Goal: Task Accomplishment & Management: Manage account settings

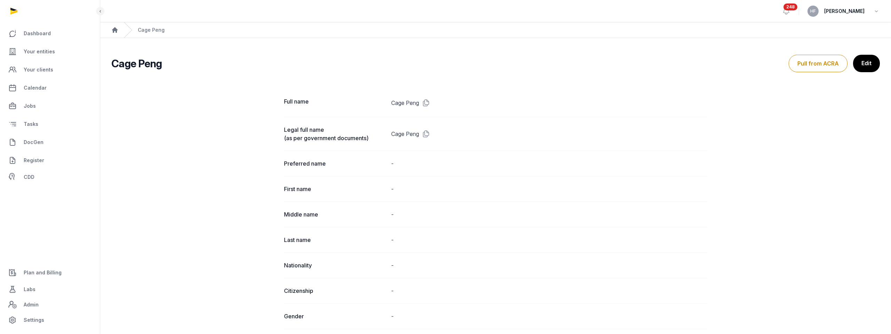
scroll to position [550, 0]
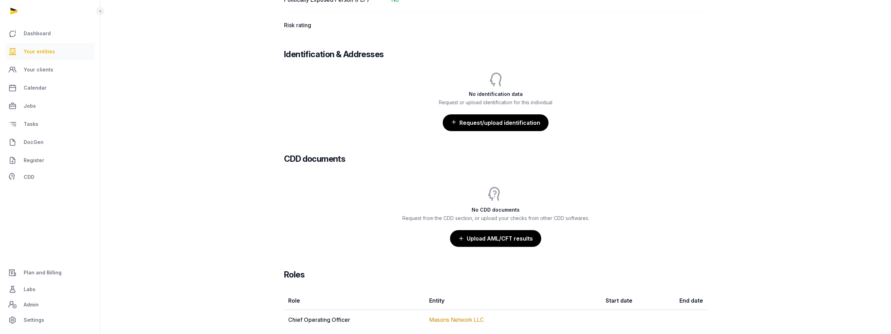
click at [42, 54] on span "Your entities" at bounding box center [39, 51] width 31 height 8
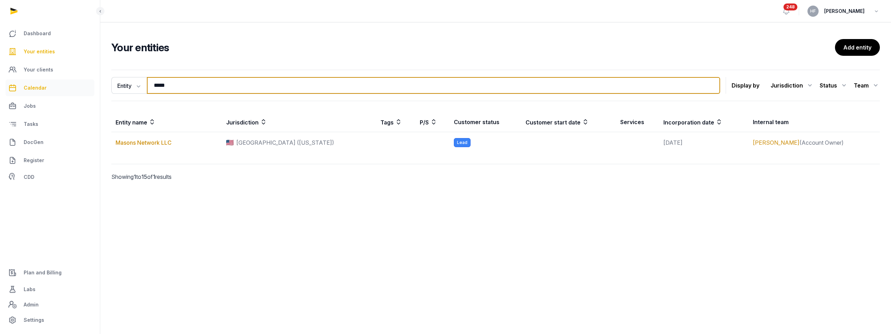
drag, startPoint x: 180, startPoint y: 86, endPoint x: 42, endPoint y: 94, distance: 137.4
click at [71, 87] on div "Dashboard Your entities Your clients Calendar Jobs Tasks DocGen Register CDD Pl…" at bounding box center [445, 167] width 891 height 334
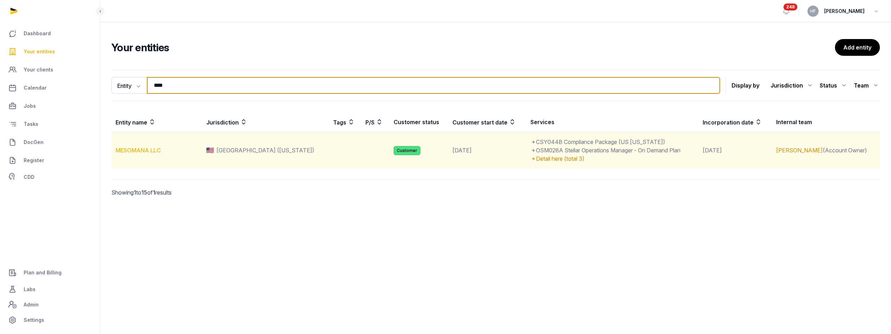
type input "****"
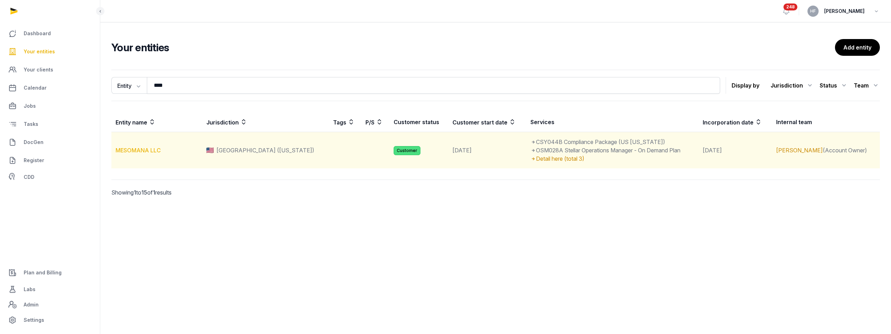
click at [143, 148] on link "MESOMANA LLC" at bounding box center [138, 150] width 45 height 7
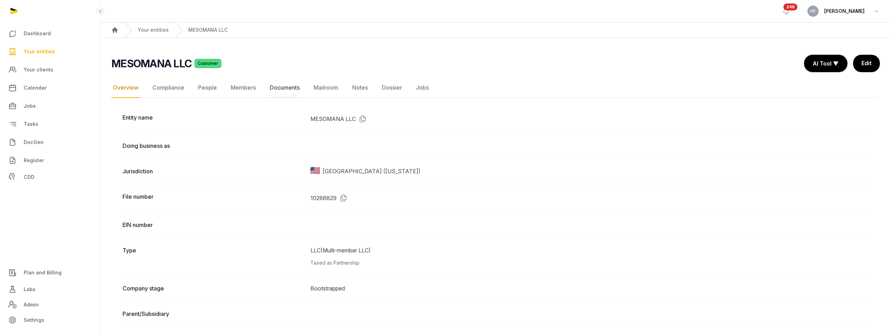
click at [292, 90] on link "Documents" at bounding box center [284, 88] width 33 height 20
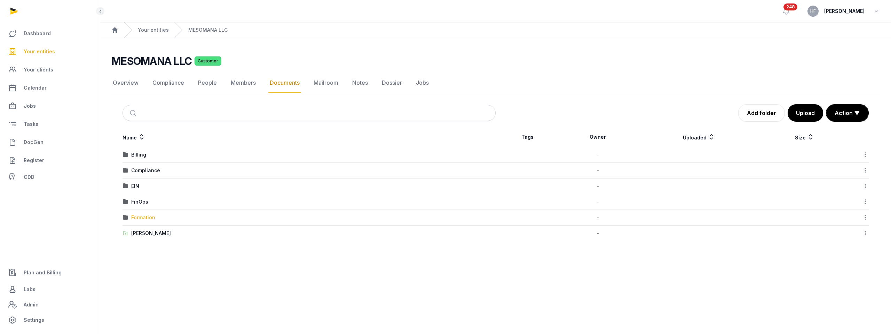
click at [150, 217] on div "Formation" at bounding box center [143, 217] width 24 height 7
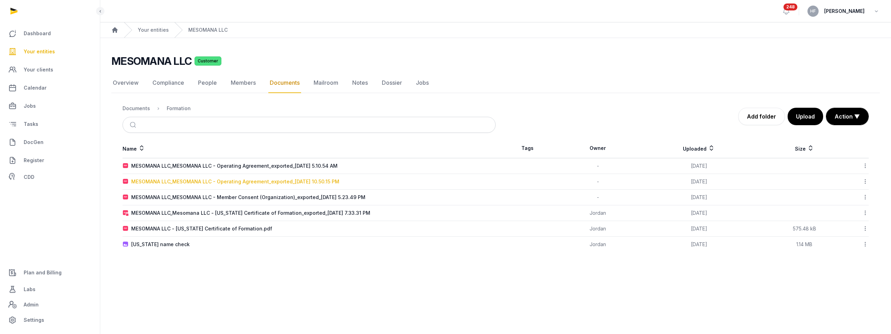
click at [331, 182] on div "MESOMANA LLC_MESOMANA LLC - Operating Agreement_exported_[DATE] 10.50.15 PM" at bounding box center [235, 181] width 208 height 7
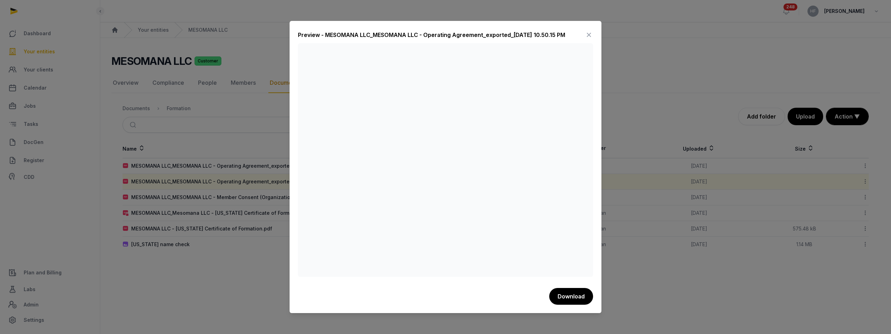
click at [589, 34] on icon at bounding box center [589, 34] width 8 height 11
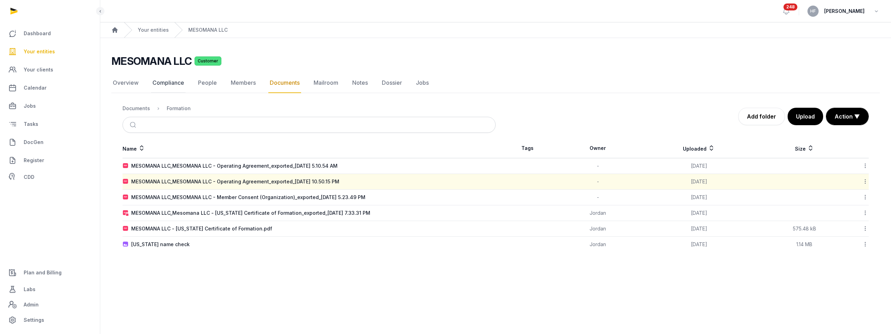
click at [168, 81] on link "Compliance" at bounding box center [168, 83] width 34 height 20
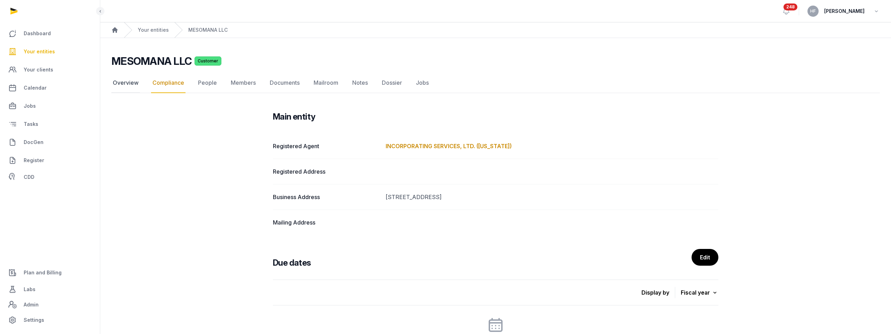
click at [128, 79] on link "Overview" at bounding box center [125, 83] width 29 height 20
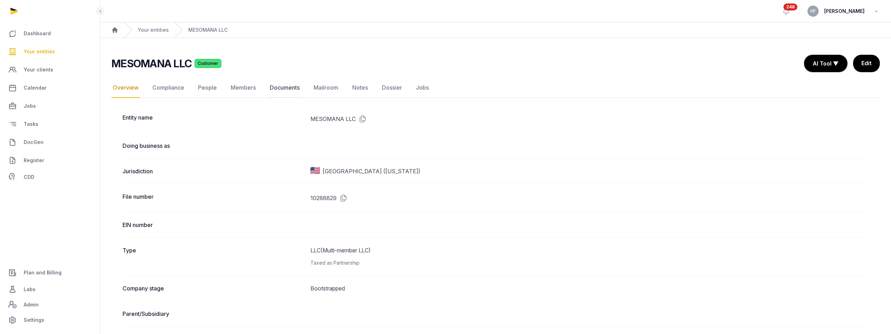
click at [285, 89] on link "Documents" at bounding box center [284, 88] width 33 height 20
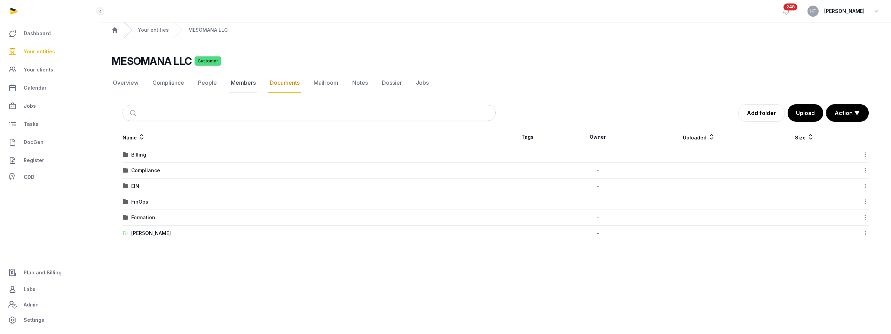
click at [243, 84] on link "Members" at bounding box center [243, 83] width 28 height 20
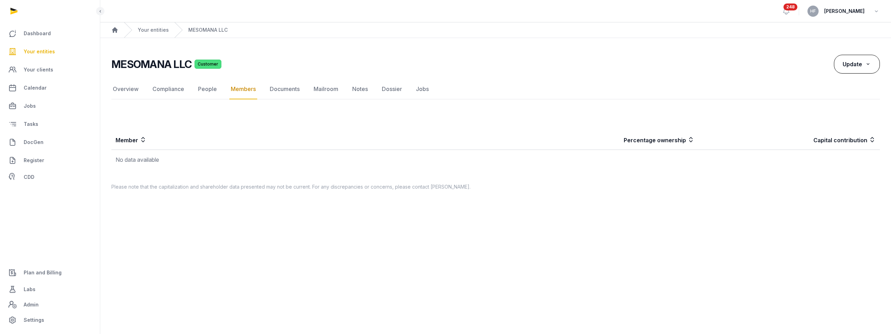
click at [868, 62] on icon at bounding box center [868, 63] width 6 height 7
drag, startPoint x: 840, startPoint y: 78, endPoint x: 839, endPoint y: 92, distance: 13.7
click at [839, 92] on div "Import Export" at bounding box center [852, 85] width 56 height 28
click at [839, 92] on nav "Overview Compliance People Members Documents Mailroom Notes Dossier Jobs" at bounding box center [495, 88] width 769 height 20
click at [861, 63] on span "Update" at bounding box center [852, 64] width 19 height 7
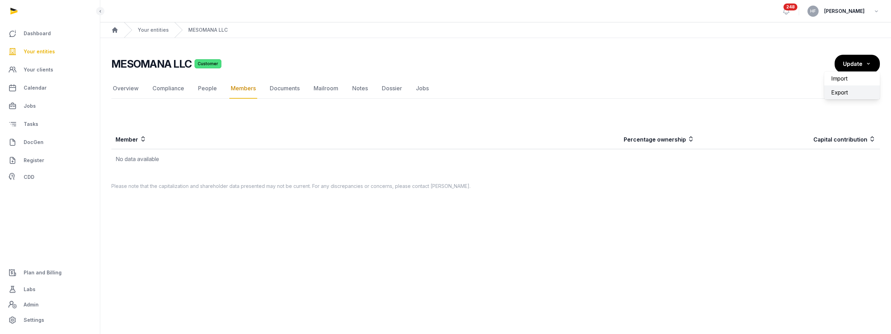
click at [836, 89] on div "Export" at bounding box center [852, 92] width 56 height 14
click at [859, 64] on span "Update" at bounding box center [852, 64] width 19 height 7
click at [843, 78] on label "Import" at bounding box center [852, 78] width 56 height 14
click at [0, 0] on input "Import" at bounding box center [0, 0] width 0 height 0
